Goal: Register for event/course

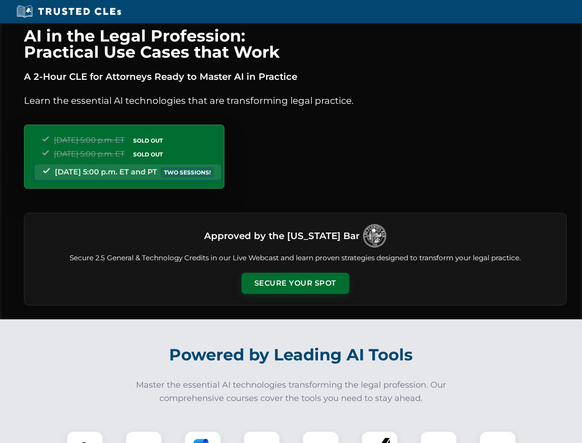
click at [295, 283] on button "Secure Your Spot" at bounding box center [296, 283] width 108 height 21
click at [85, 437] on img at bounding box center [84, 449] width 27 height 27
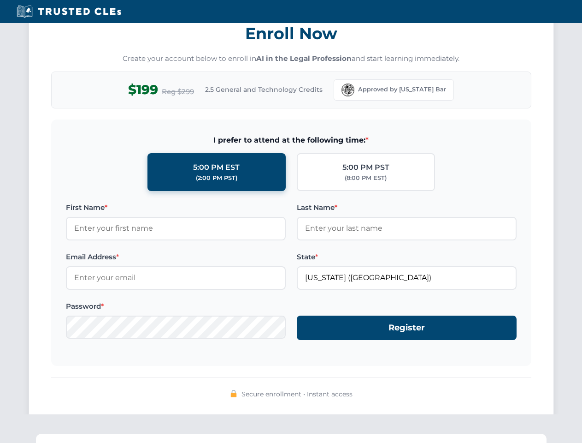
scroll to position [905, 0]
